Goal: Task Accomplishment & Management: Manage account settings

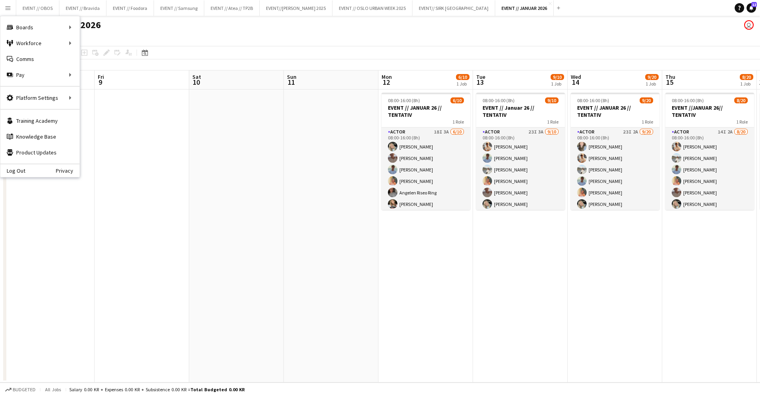
scroll to position [0, 269]
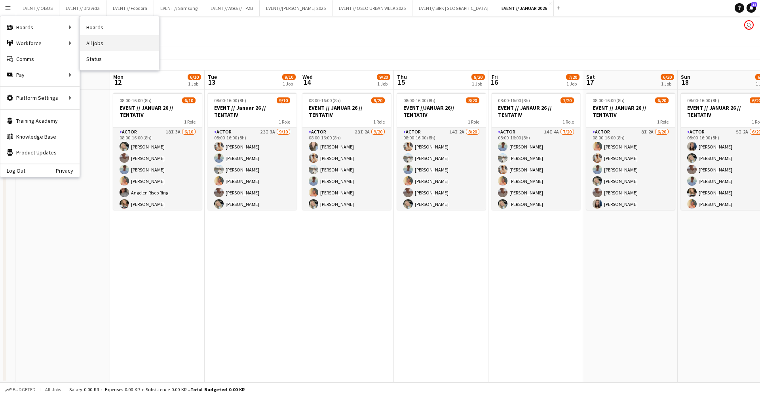
click at [91, 43] on link "All jobs" at bounding box center [119, 43] width 79 height 16
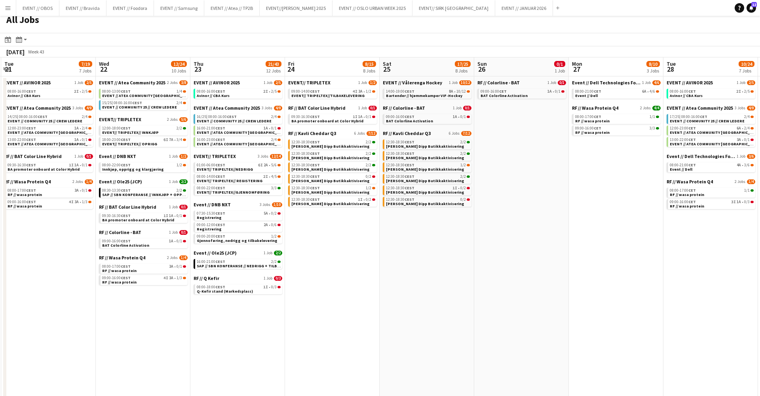
scroll to position [6, 0]
click at [403, 93] on span "Bartender // hjemmekamper VIF-Hockey" at bounding box center [424, 95] width 76 height 5
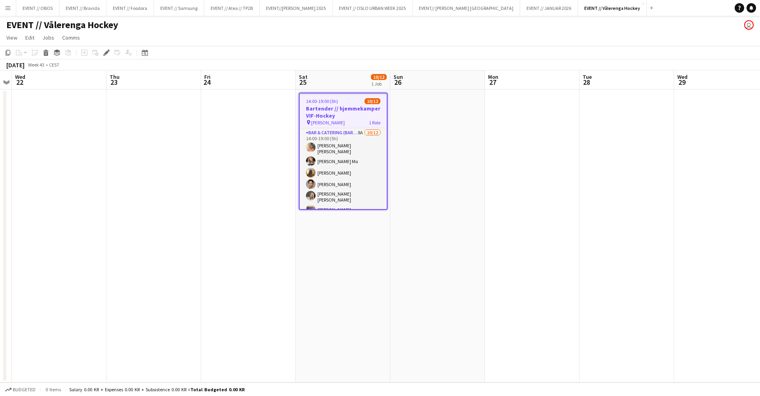
click at [318, 237] on app-date-cell "14:00-19:00 (5h) 10/12 Bartender // hjemmekamper VIF-Hockey pin [PERSON_NAME] A…" at bounding box center [343, 236] width 95 height 293
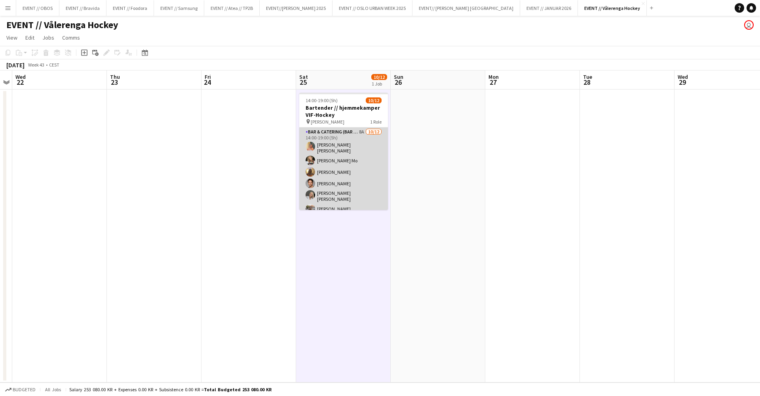
click at [319, 192] on app-card-role "Bar & Catering (Bar Tender) 8A [DATE] 14:00-19:00 (5h) [PERSON_NAME] [PERSON_NA…" at bounding box center [343, 207] width 89 height 158
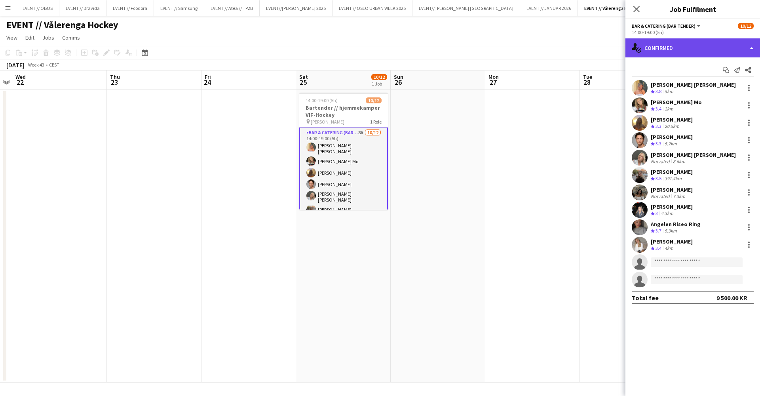
click at [656, 47] on div "single-neutral-actions-check-2 Confirmed" at bounding box center [693, 47] width 135 height 19
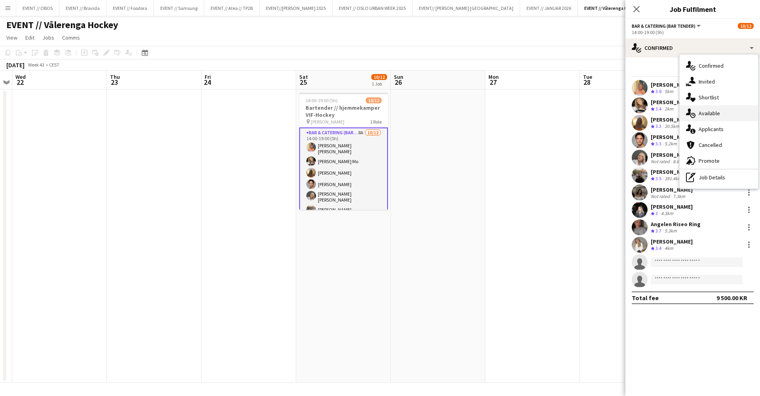
click at [701, 115] on span "Available" at bounding box center [709, 113] width 21 height 7
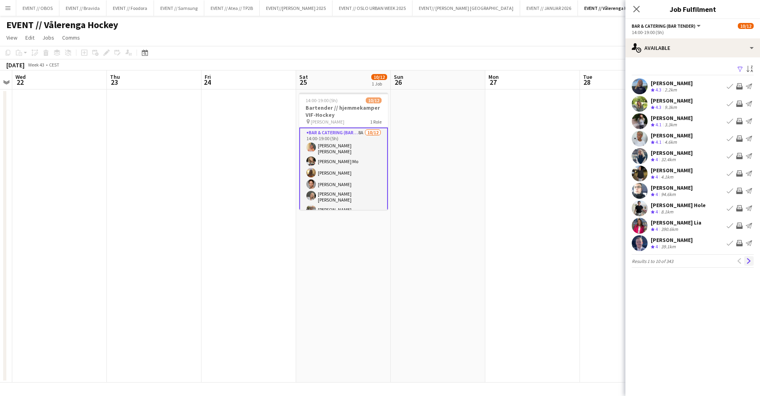
click at [750, 263] on app-icon "Next" at bounding box center [750, 261] width 6 height 6
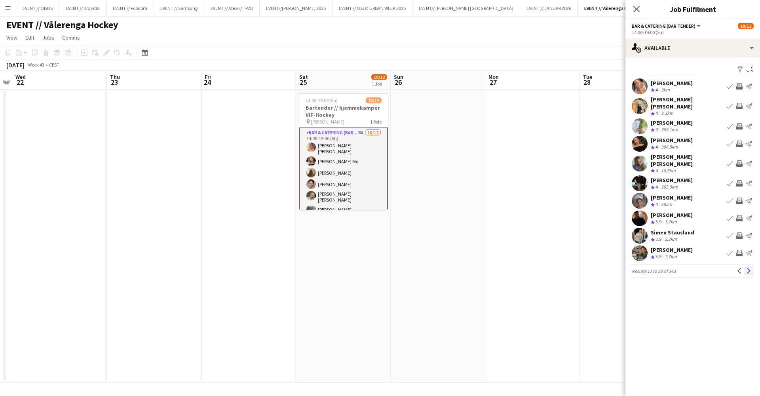
click at [748, 266] on button "Next" at bounding box center [750, 271] width 10 height 10
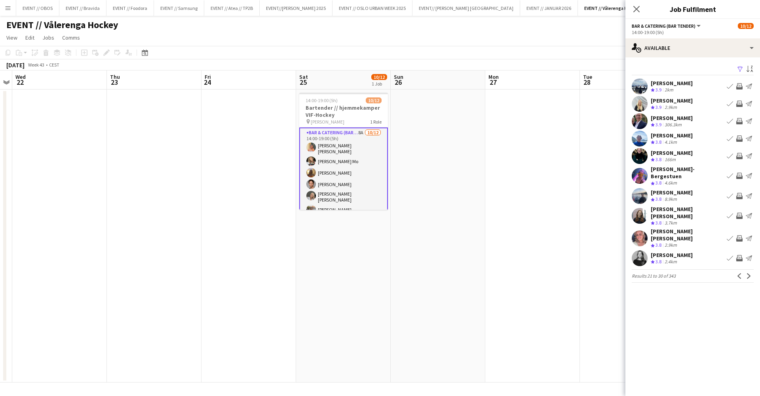
click at [748, 257] on div "Filter Sort asc [PERSON_NAME] Crew rating 3.9 2km Book crew Invite crew Send no…" at bounding box center [693, 174] width 135 height 235
click at [749, 273] on app-icon "Next" at bounding box center [750, 276] width 6 height 6
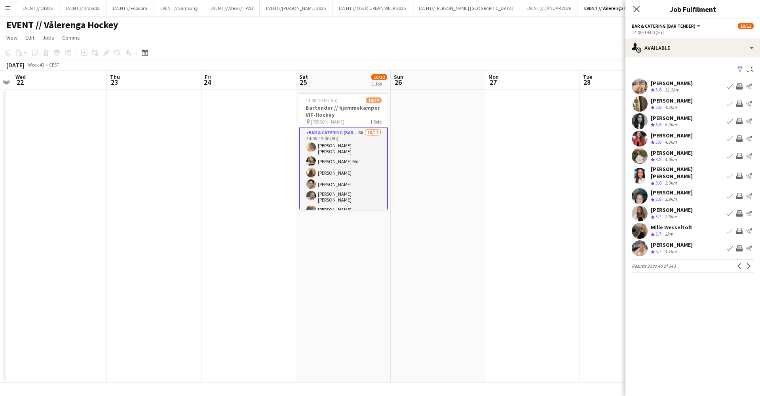
click at [749, 265] on button "Next" at bounding box center [750, 266] width 10 height 10
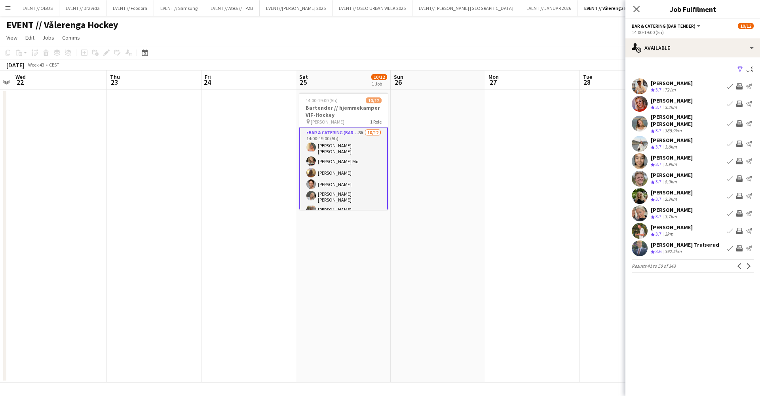
click at [749, 265] on button "Next" at bounding box center [750, 266] width 10 height 10
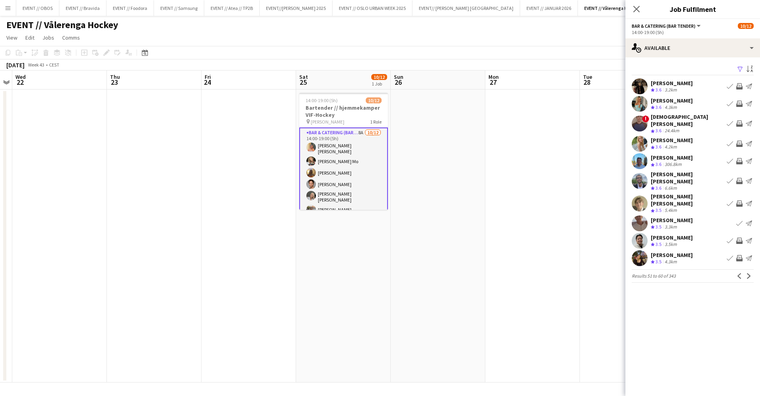
click at [751, 273] on app-icon "Next" at bounding box center [750, 276] width 6 height 6
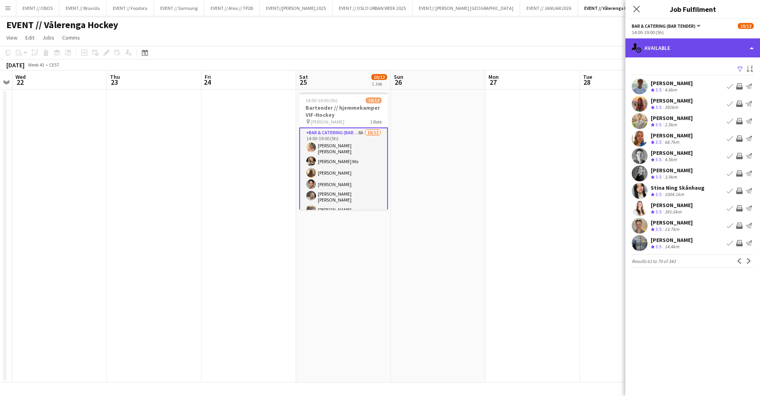
click at [666, 46] on div "single-neutral-actions-upload Available" at bounding box center [693, 47] width 135 height 19
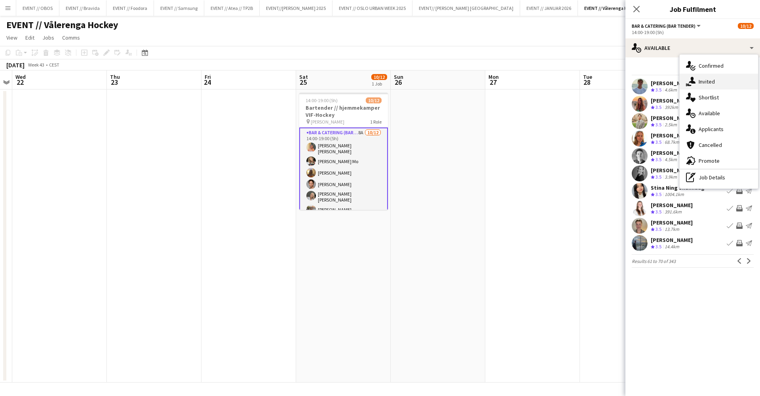
click at [689, 81] on icon "single-neutral-actions-share-1" at bounding box center [691, 82] width 10 height 10
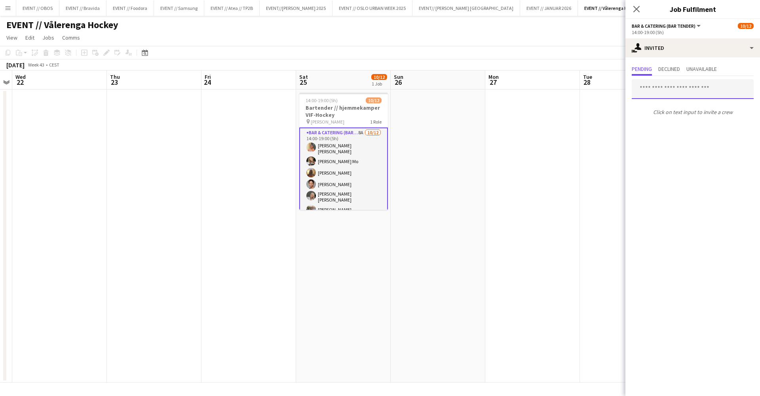
click at [673, 97] on input "text" at bounding box center [693, 89] width 122 height 20
type input "*****"
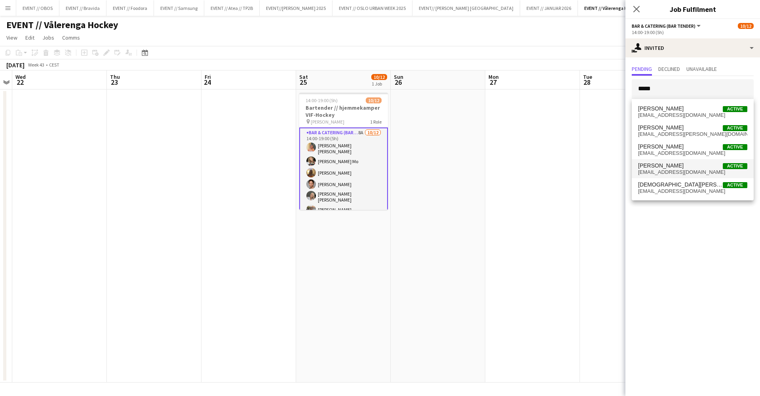
click at [677, 169] on span "[EMAIL_ADDRESS][DOMAIN_NAME]" at bounding box center [692, 172] width 109 height 6
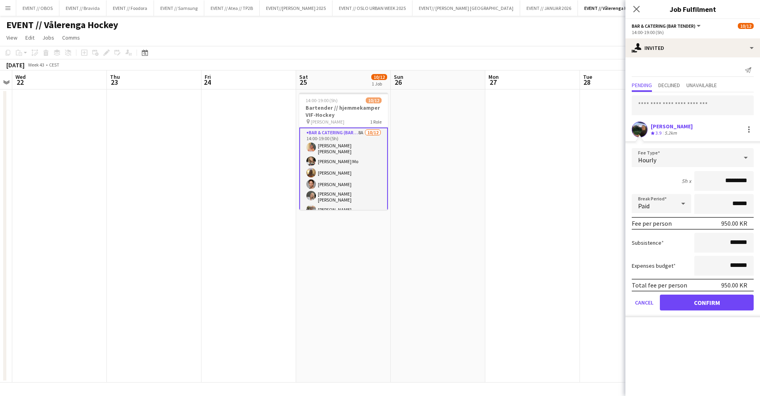
click at [637, 122] on app-user-avatar at bounding box center [640, 130] width 16 height 16
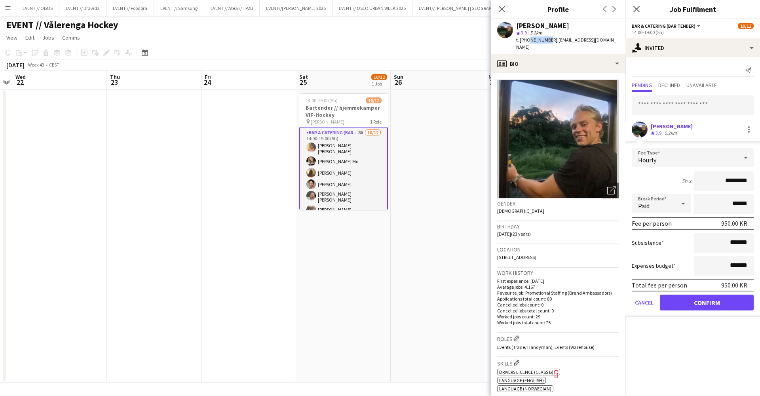
drag, startPoint x: 546, startPoint y: 38, endPoint x: 528, endPoint y: 40, distance: 17.9
click at [528, 40] on span "t. [PHONE_NUMBER]" at bounding box center [536, 40] width 41 height 6
copy span "48178337"
